Goal: Transaction & Acquisition: Purchase product/service

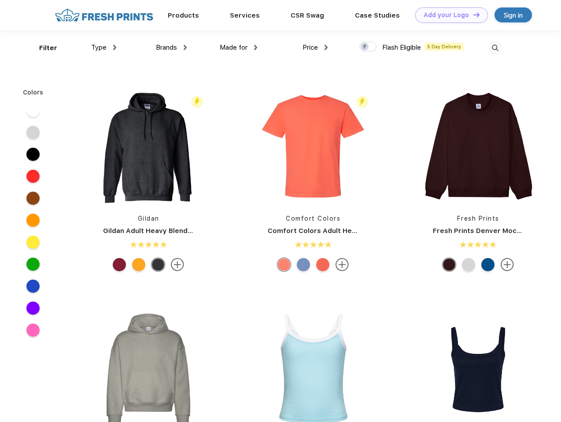
click at [448, 15] on link "Add your Logo Design Tool" at bounding box center [451, 14] width 73 height 15
click at [0, 0] on div "Design Tool" at bounding box center [0, 0] width 0 height 0
click at [472, 15] on link "Add your Logo Design Tool" at bounding box center [451, 14] width 73 height 15
click at [42, 48] on div "Filter" at bounding box center [48, 48] width 18 height 10
click at [104, 48] on span "Type" at bounding box center [98, 48] width 15 height 8
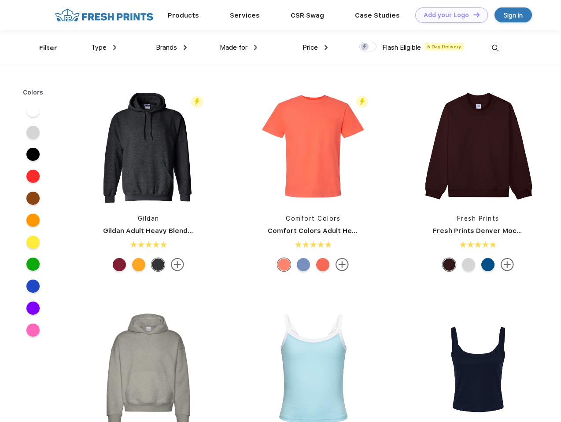
click at [171, 48] on span "Brands" at bounding box center [166, 48] width 21 height 8
click at [238, 48] on span "Made for" at bounding box center [234, 48] width 28 height 8
click at [315, 48] on span "Price" at bounding box center [309, 48] width 15 height 8
click at [368, 47] on div at bounding box center [367, 47] width 17 height 10
click at [365, 47] on input "checkbox" at bounding box center [362, 44] width 6 height 6
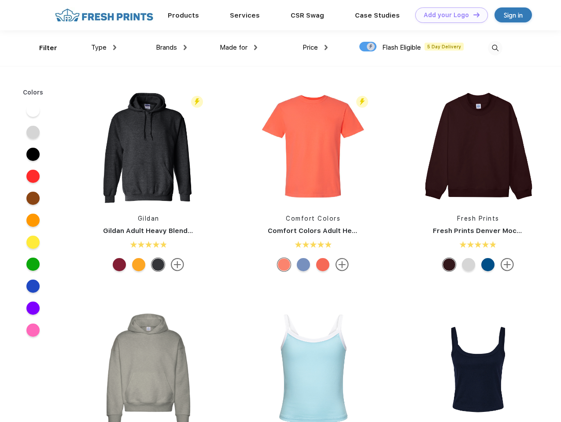
click at [495, 48] on img at bounding box center [495, 48] width 15 height 15
